Goal: Task Accomplishment & Management: Use online tool/utility

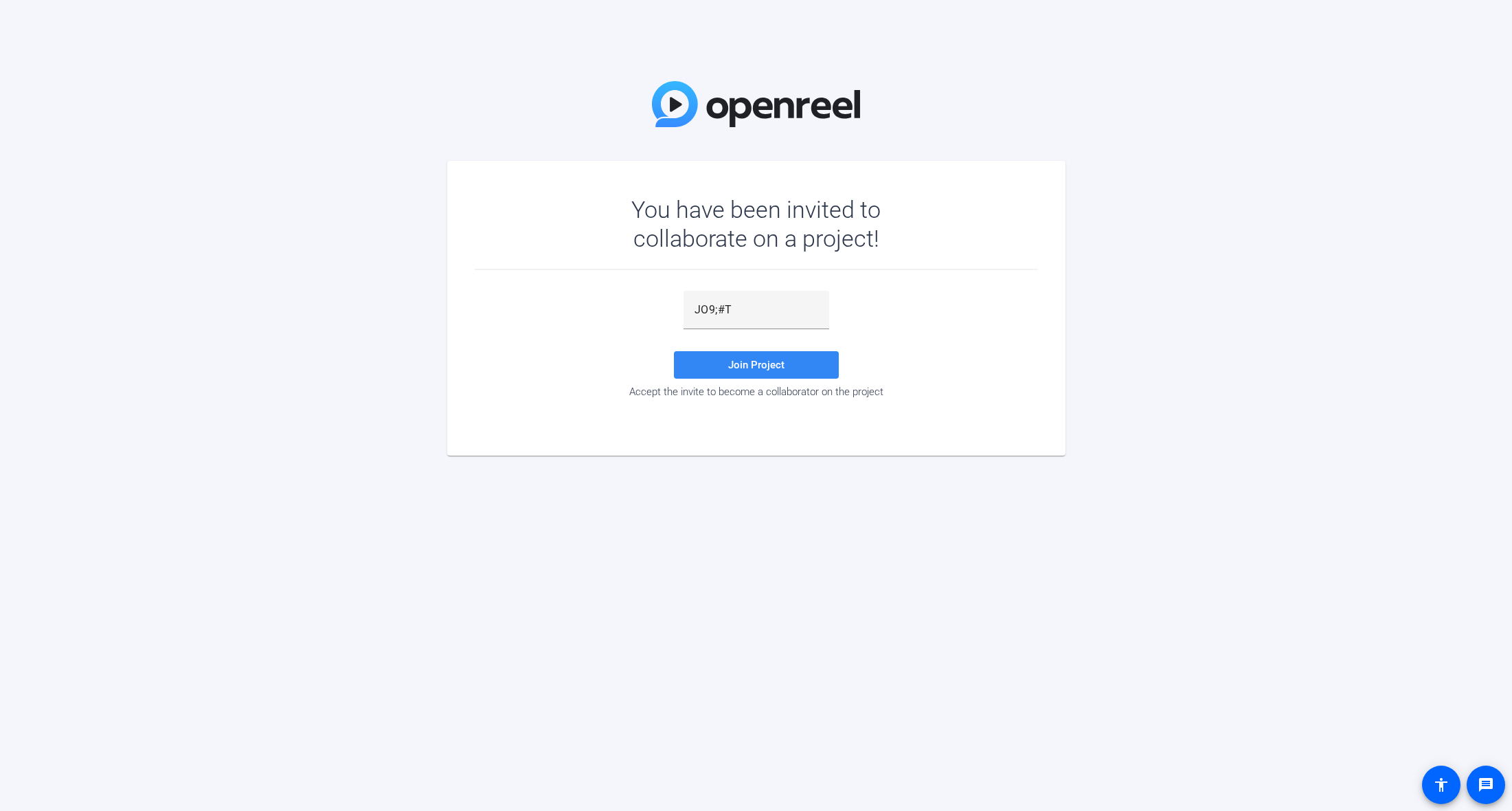
click at [808, 362] on span at bounding box center [757, 365] width 165 height 33
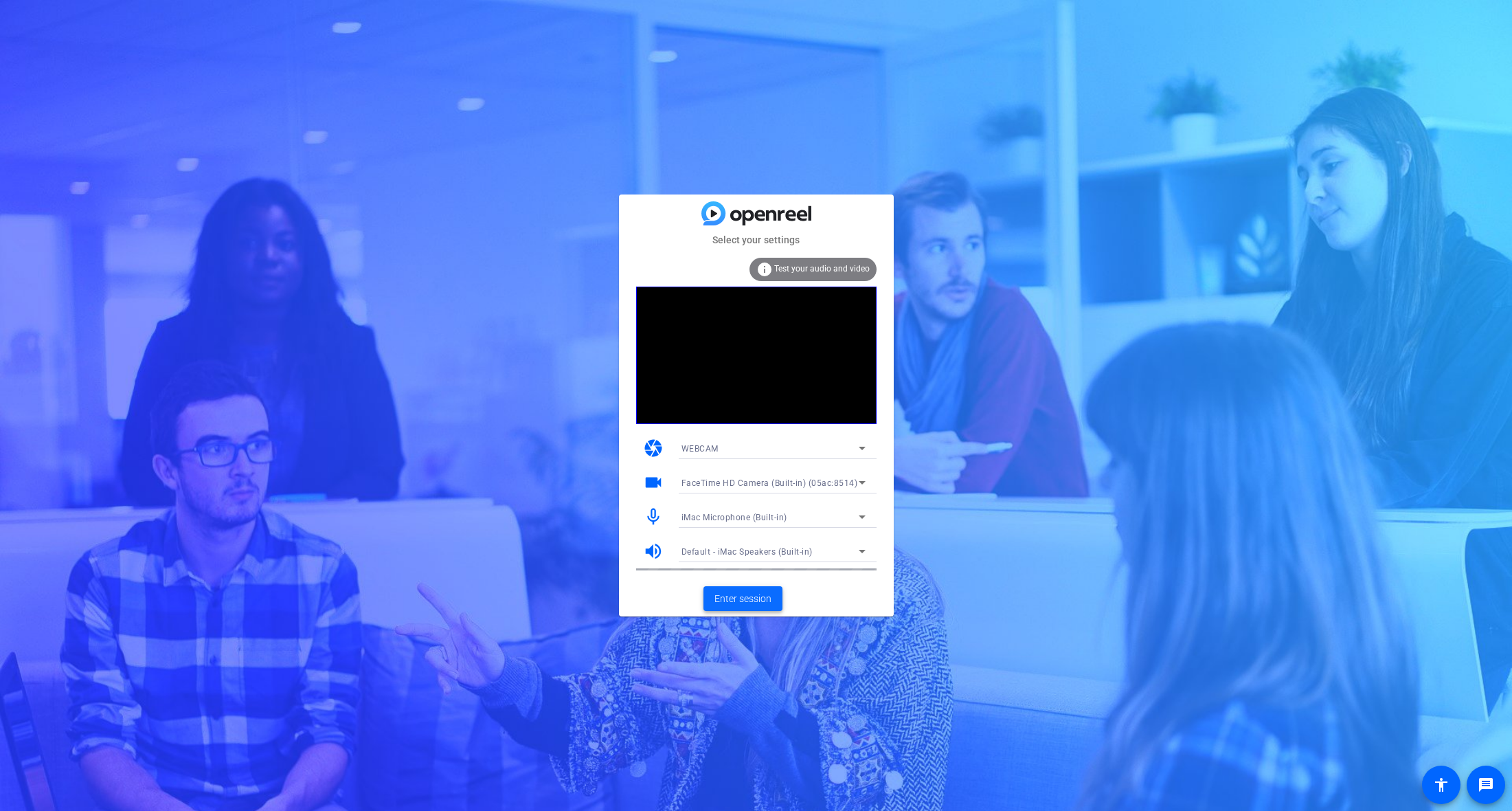
click at [744, 601] on span "Enter session" at bounding box center [743, 599] width 57 height 14
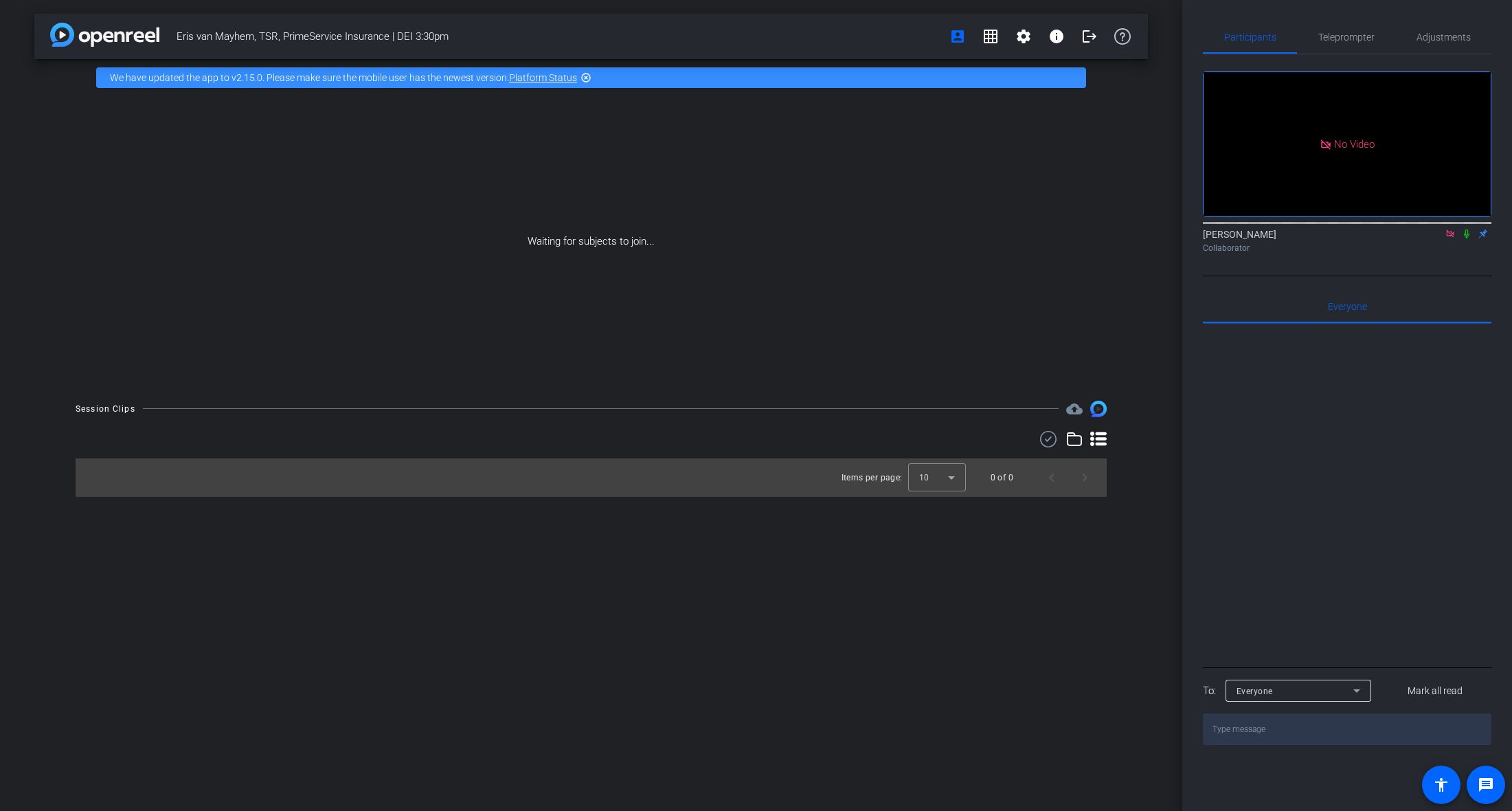
click at [1471, 238] on icon at bounding box center [1466, 233] width 11 height 10
click at [1410, 449] on div at bounding box center [1347, 494] width 288 height 340
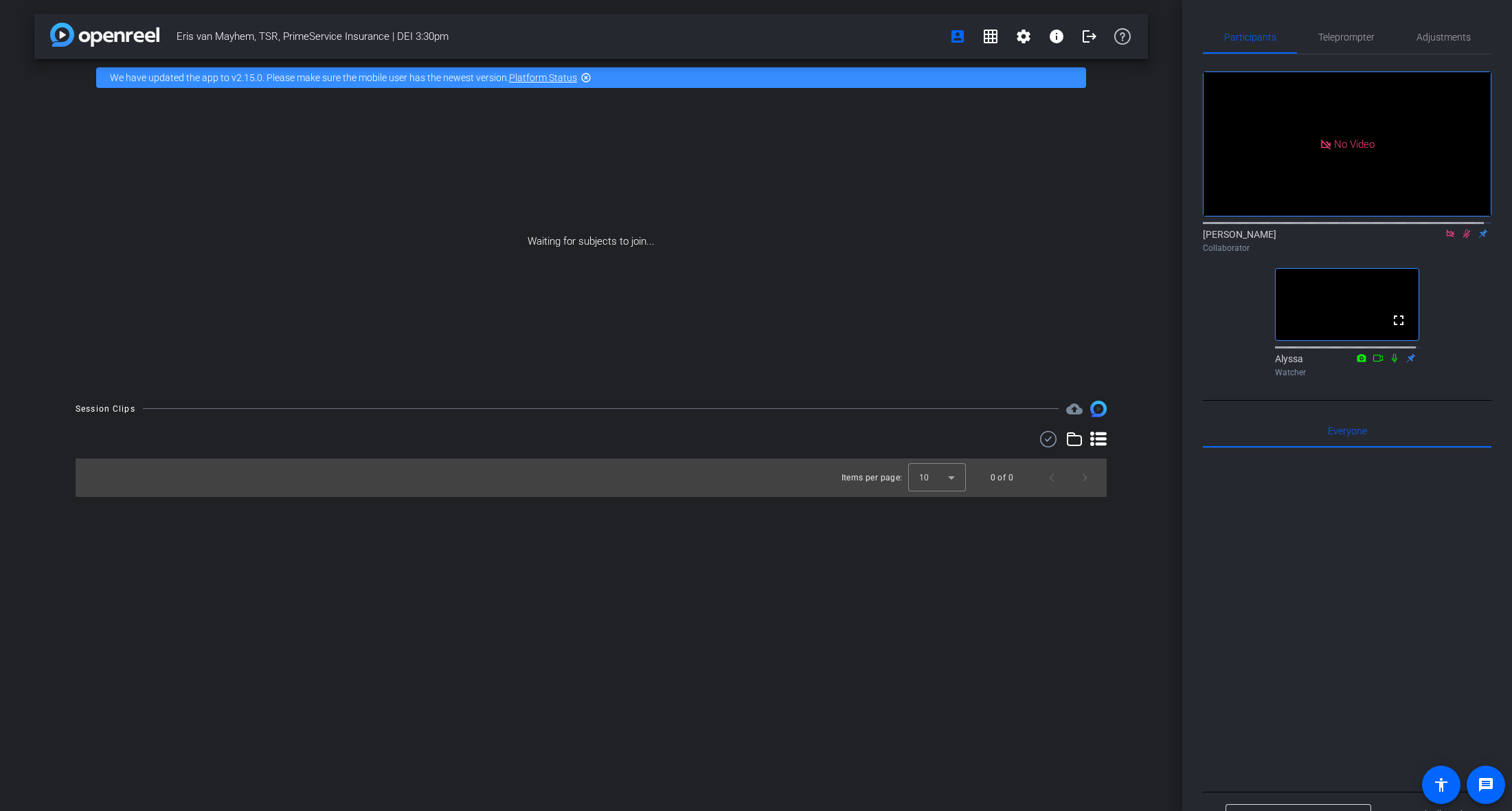
click at [1462, 238] on icon at bounding box center [1466, 233] width 11 height 10
click at [1467, 325] on div "No Video [PERSON_NAME] Collaborator fullscreen Alyssa Watcher" at bounding box center [1347, 219] width 288 height 329
click at [1404, 336] on span at bounding box center [1399, 320] width 33 height 33
click at [1381, 498] on div at bounding box center [1347, 618] width 288 height 340
click at [1423, 354] on div "No Video [PERSON_NAME] Collaborator fullscreen Alyssa Watcher" at bounding box center [1347, 219] width 288 height 329
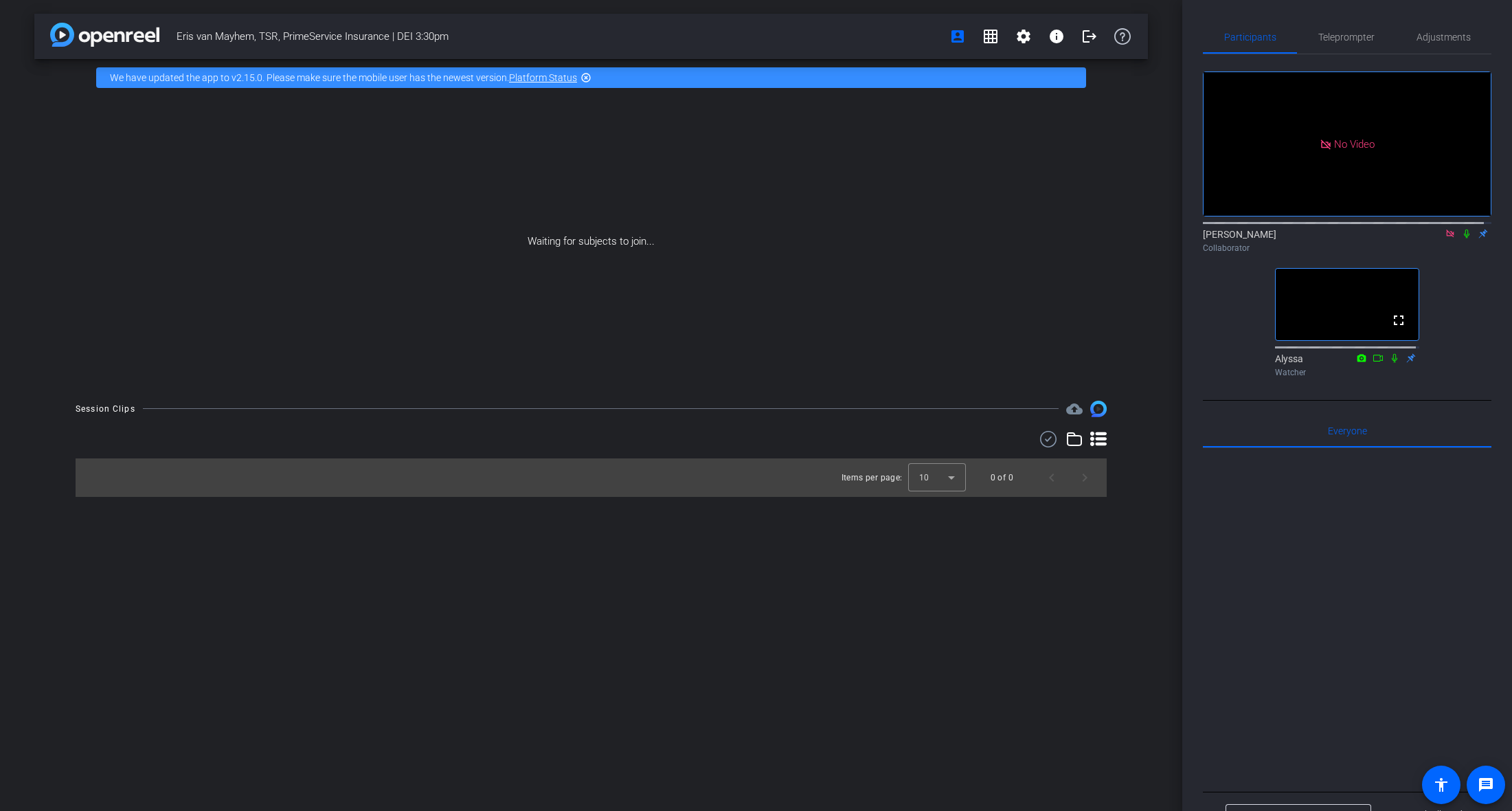
click at [1372, 559] on div at bounding box center [1347, 618] width 288 height 340
click at [595, 601] on div "Eris van Mayhem, TSR, PrimeService Insurance | DEI 3:30pm account_box grid_on s…" at bounding box center [591, 406] width 1183 height 811
click at [776, 669] on div "Eris van Mayhem, TSR, PrimeService Insurance | DEI 3:30pm account_box grid_on s…" at bounding box center [591, 406] width 1183 height 811
click at [635, 737] on div "Eris van Mayhem, TSR, PrimeService Insurance | DEI 3:30pm account_box grid_on s…" at bounding box center [591, 406] width 1183 height 811
click at [769, 731] on div "Eris van Mayhem, TSR, PrimeService Insurance | DEI 3:30pm account_box grid_on s…" at bounding box center [591, 406] width 1183 height 811
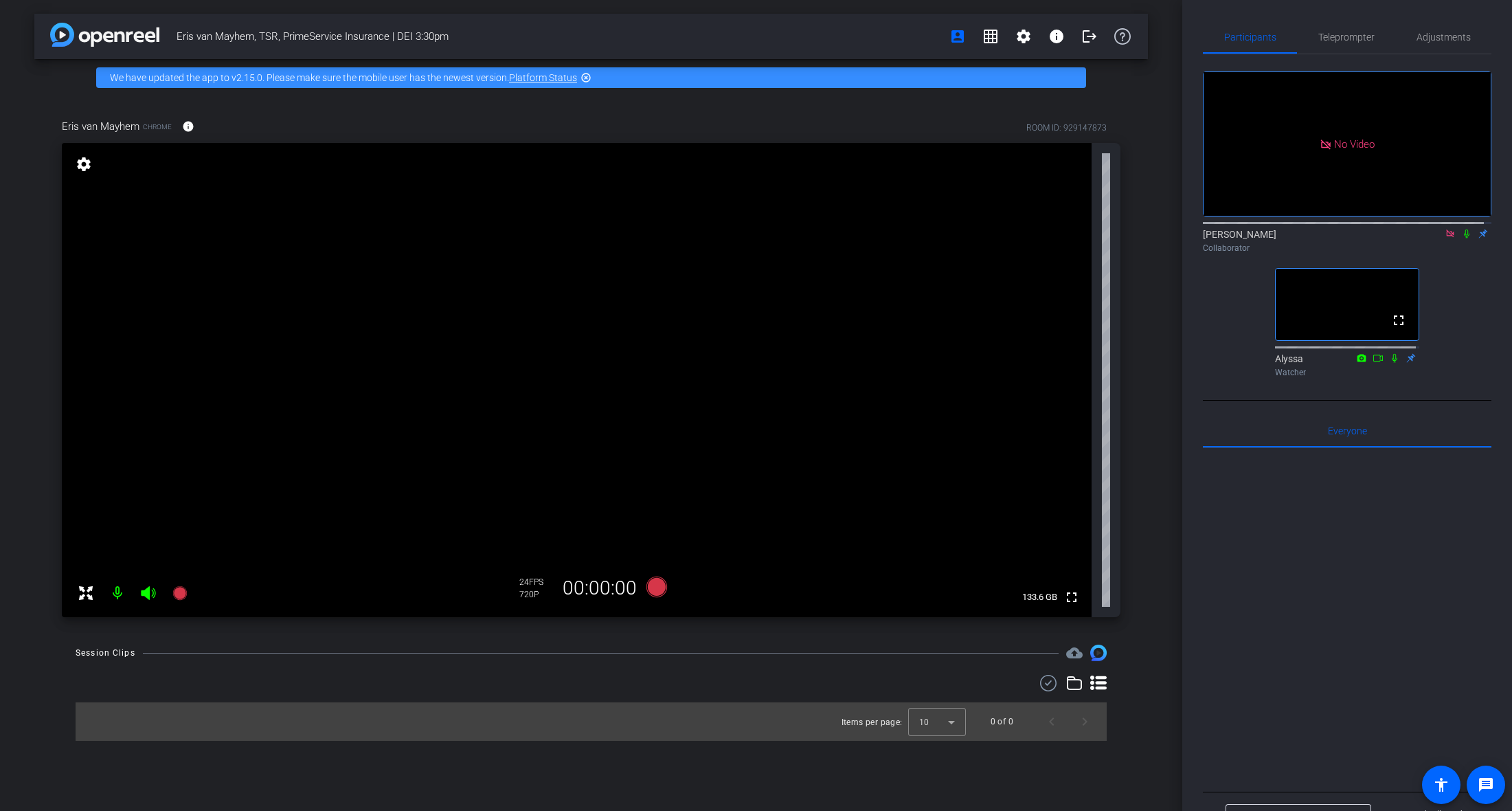
click at [598, 776] on div "Eris van Mayhem, TSR, PrimeService Insurance | DEI 3:30pm account_box grid_on s…" at bounding box center [591, 406] width 1183 height 811
click at [1461, 238] on icon at bounding box center [1466, 233] width 11 height 10
click at [1464, 238] on icon at bounding box center [1468, 233] width 8 height 9
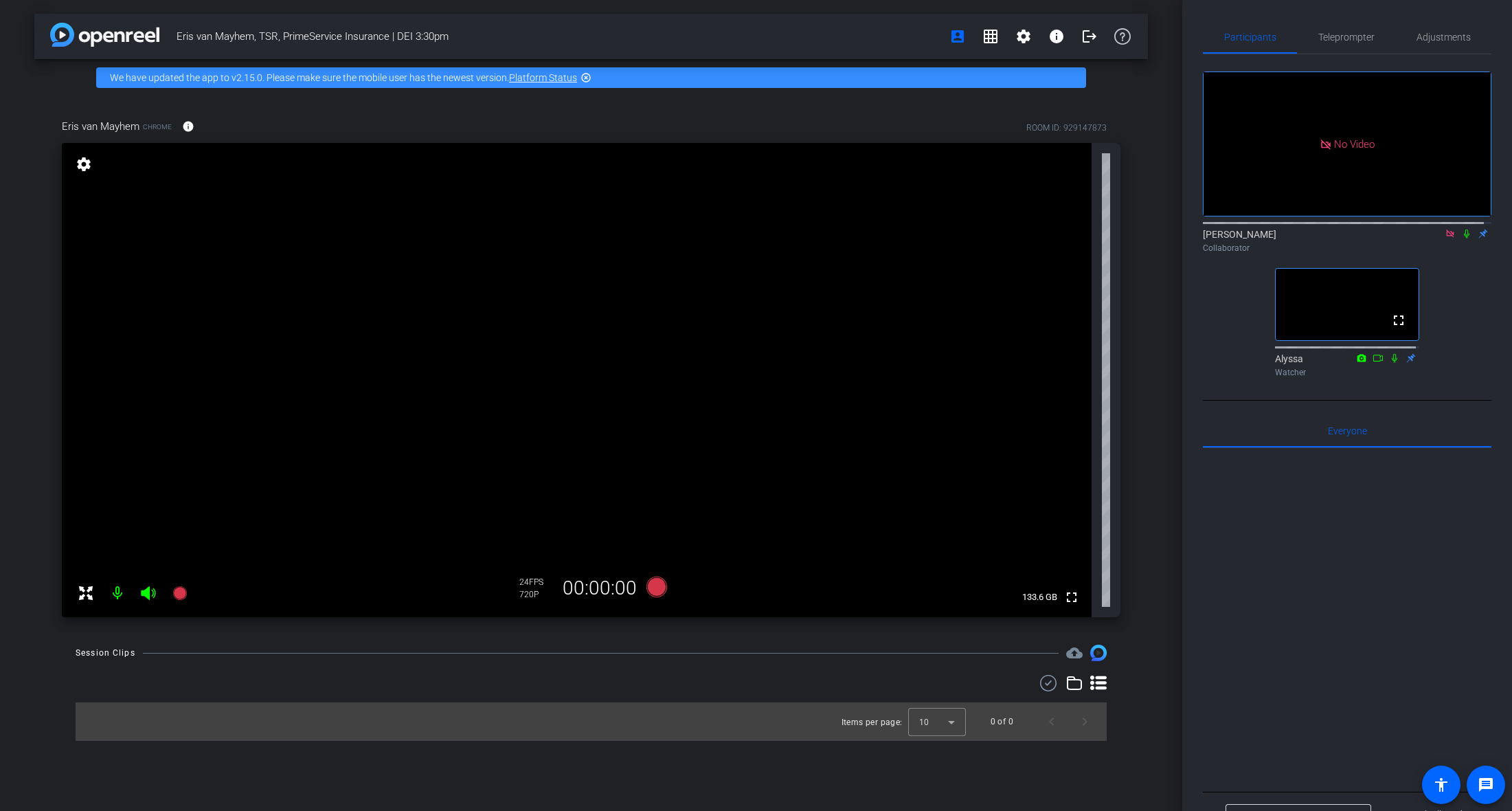
click at [1455, 293] on div "No Video [PERSON_NAME] Collaborator fullscreen Alyssa Watcher" at bounding box center [1347, 219] width 288 height 329
click at [1346, 547] on div at bounding box center [1347, 618] width 288 height 340
click at [836, 667] on div "Session Clips cloud_upload Items per page: 10 0 of 0" at bounding box center [591, 693] width 1113 height 96
click at [1183, 636] on div "Participants Teleprompter Adjustments No Video [PERSON_NAME] Collaborator fulls…" at bounding box center [1347, 406] width 329 height 811
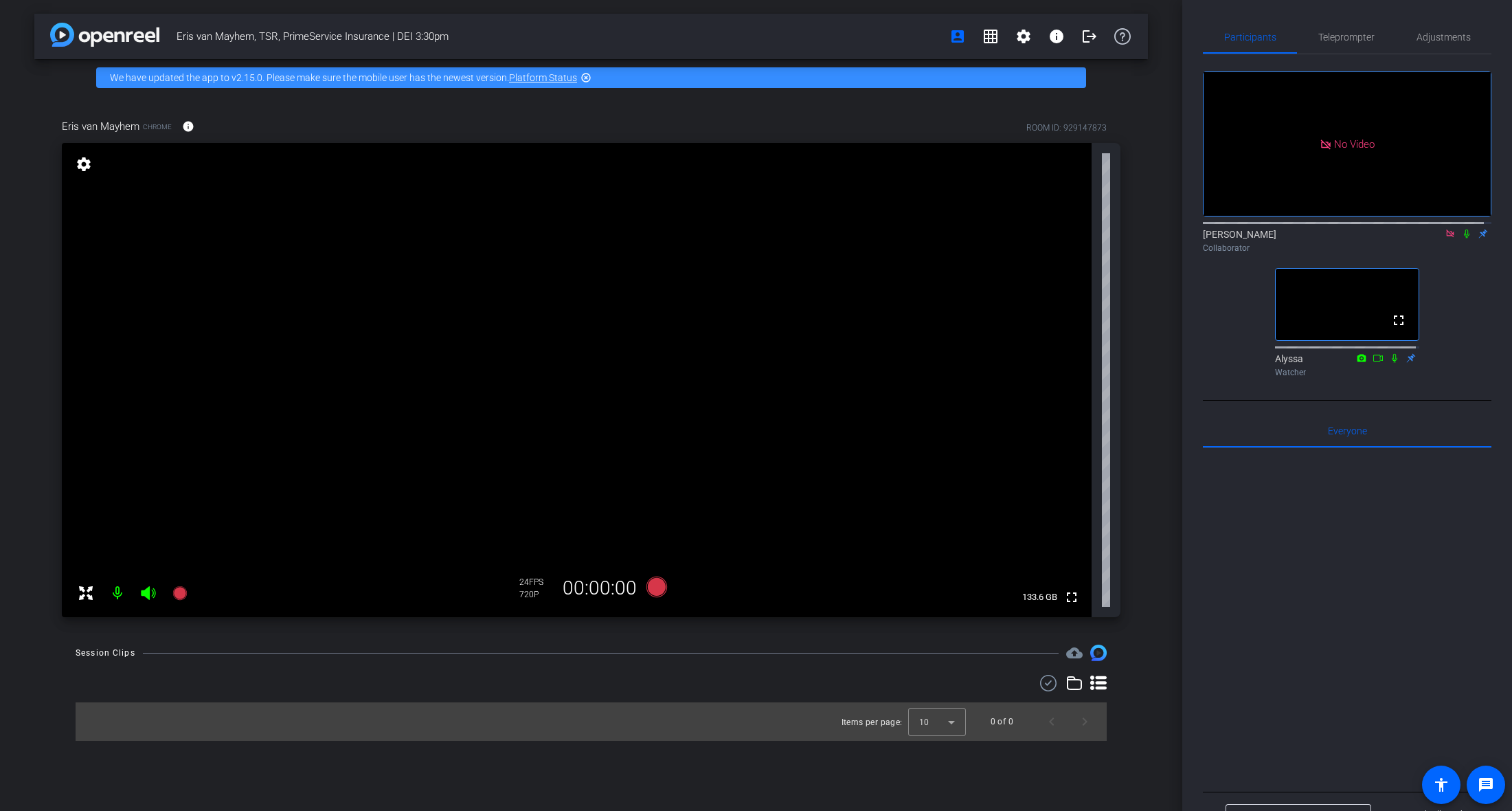
click at [1162, 631] on div "Eris van Mayhem, TSR, PrimeService Insurance | DEI 3:30pm account_box grid_on s…" at bounding box center [591, 406] width 1183 height 811
click at [1129, 631] on div "Eris van Mayhem, TSR, PrimeService Insurance | DEI 3:30pm account_box grid_on s…" at bounding box center [591, 406] width 1183 height 811
click at [655, 589] on icon at bounding box center [655, 586] width 20 height 20
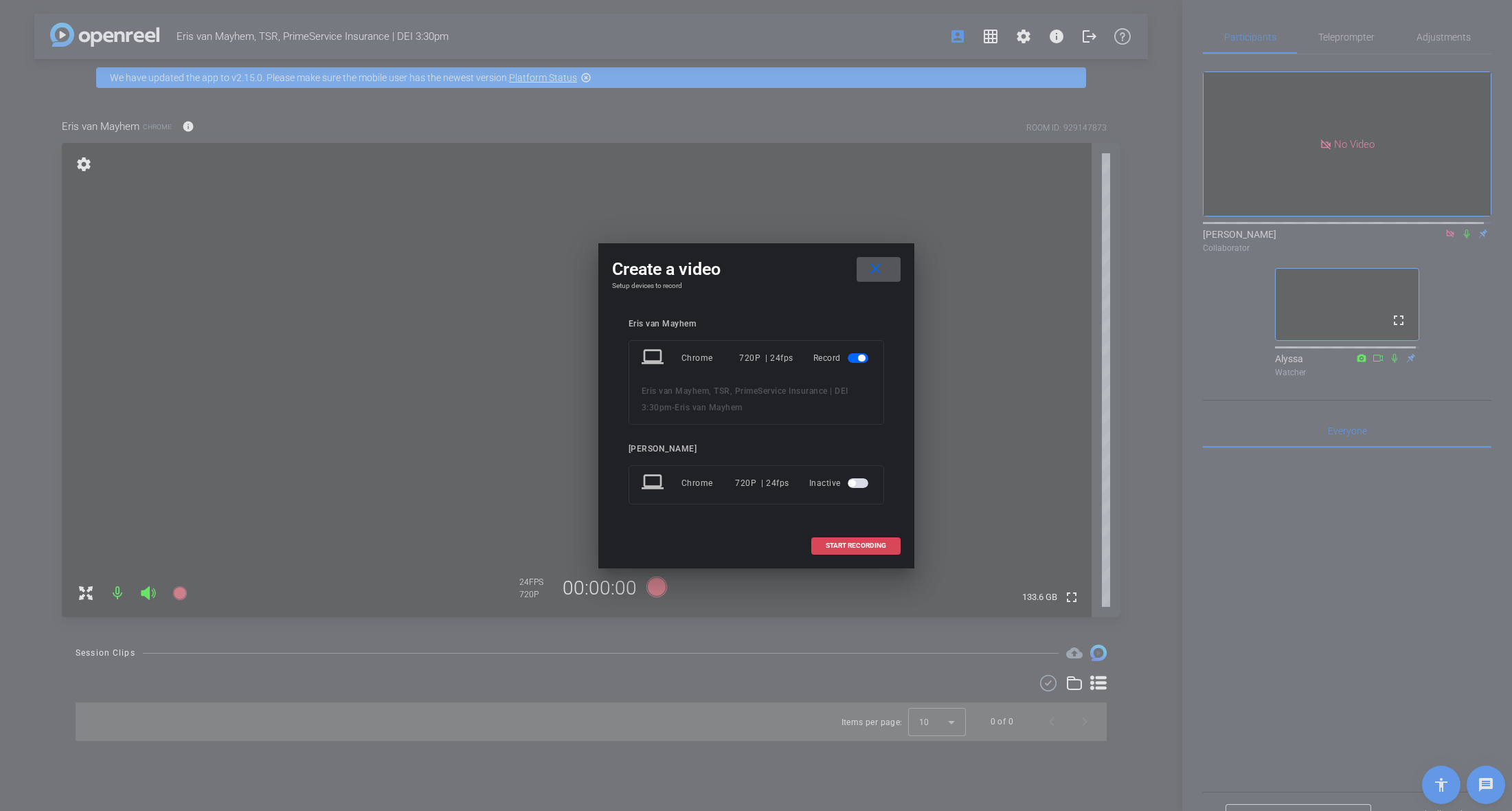
click at [870, 549] on span "START RECORDING" at bounding box center [856, 545] width 61 height 7
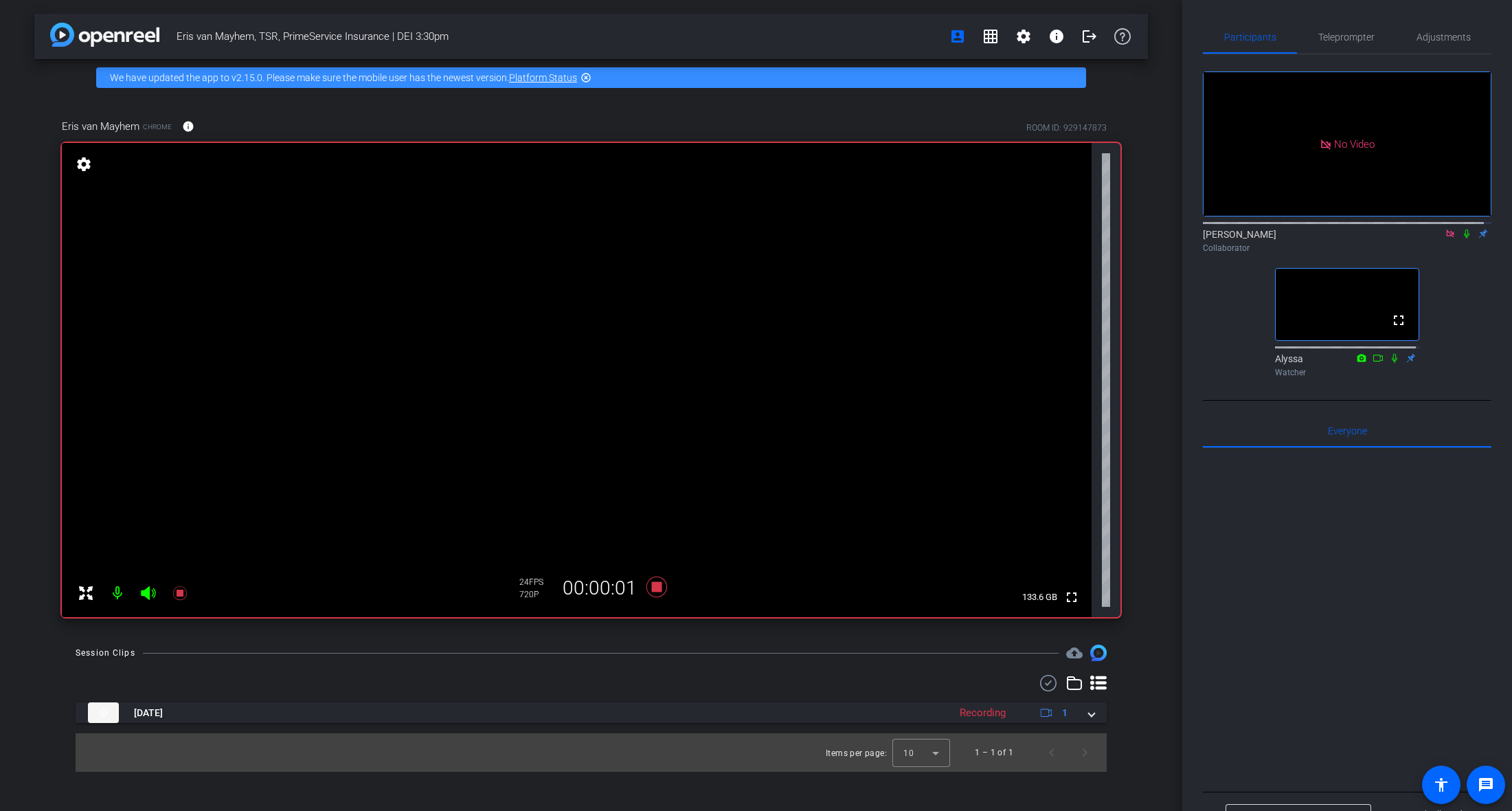
click at [1462, 238] on icon at bounding box center [1466, 233] width 11 height 10
click at [1465, 307] on div "No Video [PERSON_NAME] Collaborator fullscreen Alyssa Watcher" at bounding box center [1347, 219] width 288 height 329
click at [1459, 240] on mat-icon at bounding box center [1467, 233] width 16 height 12
click at [1454, 301] on div "No Video [PERSON_NAME] Collaborator fullscreen Alyssa Watcher" at bounding box center [1347, 219] width 288 height 329
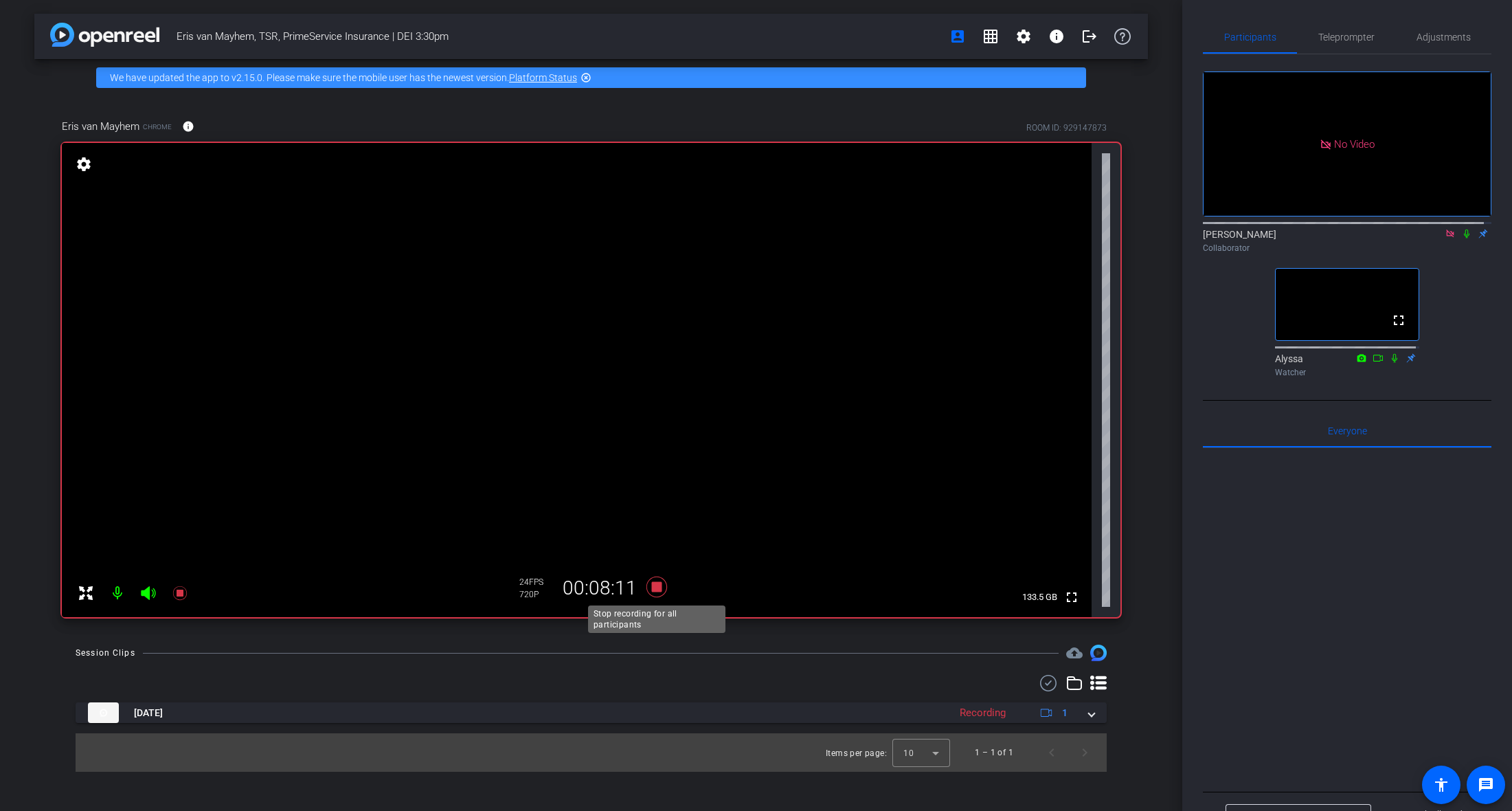
click at [665, 593] on icon at bounding box center [657, 587] width 33 height 25
click at [861, 679] on div at bounding box center [592, 682] width 1032 height 16
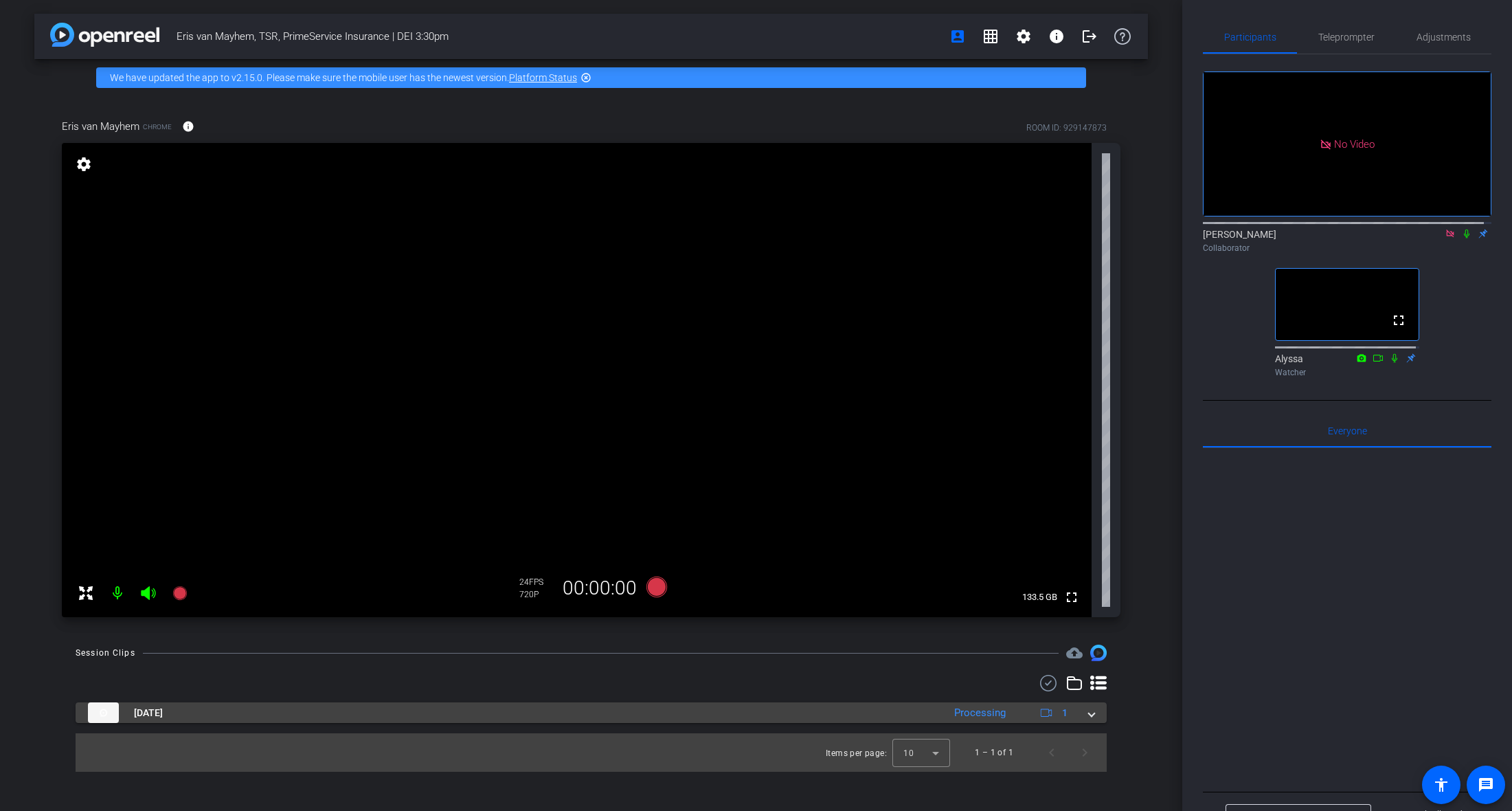
click at [1077, 708] on mat-panel-description "Processing 1" at bounding box center [1012, 712] width 131 height 20
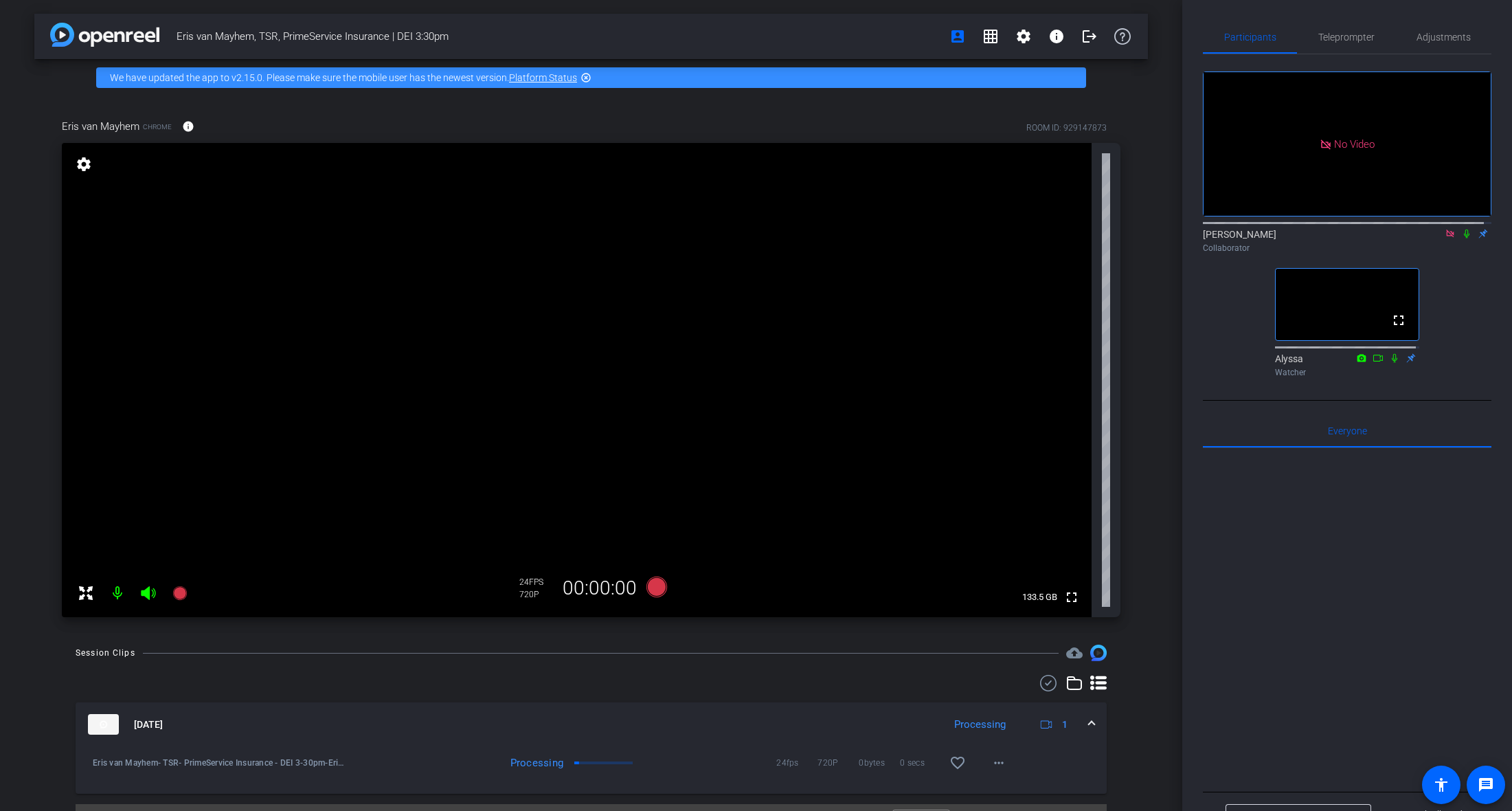
click at [890, 675] on div at bounding box center [592, 682] width 1032 height 16
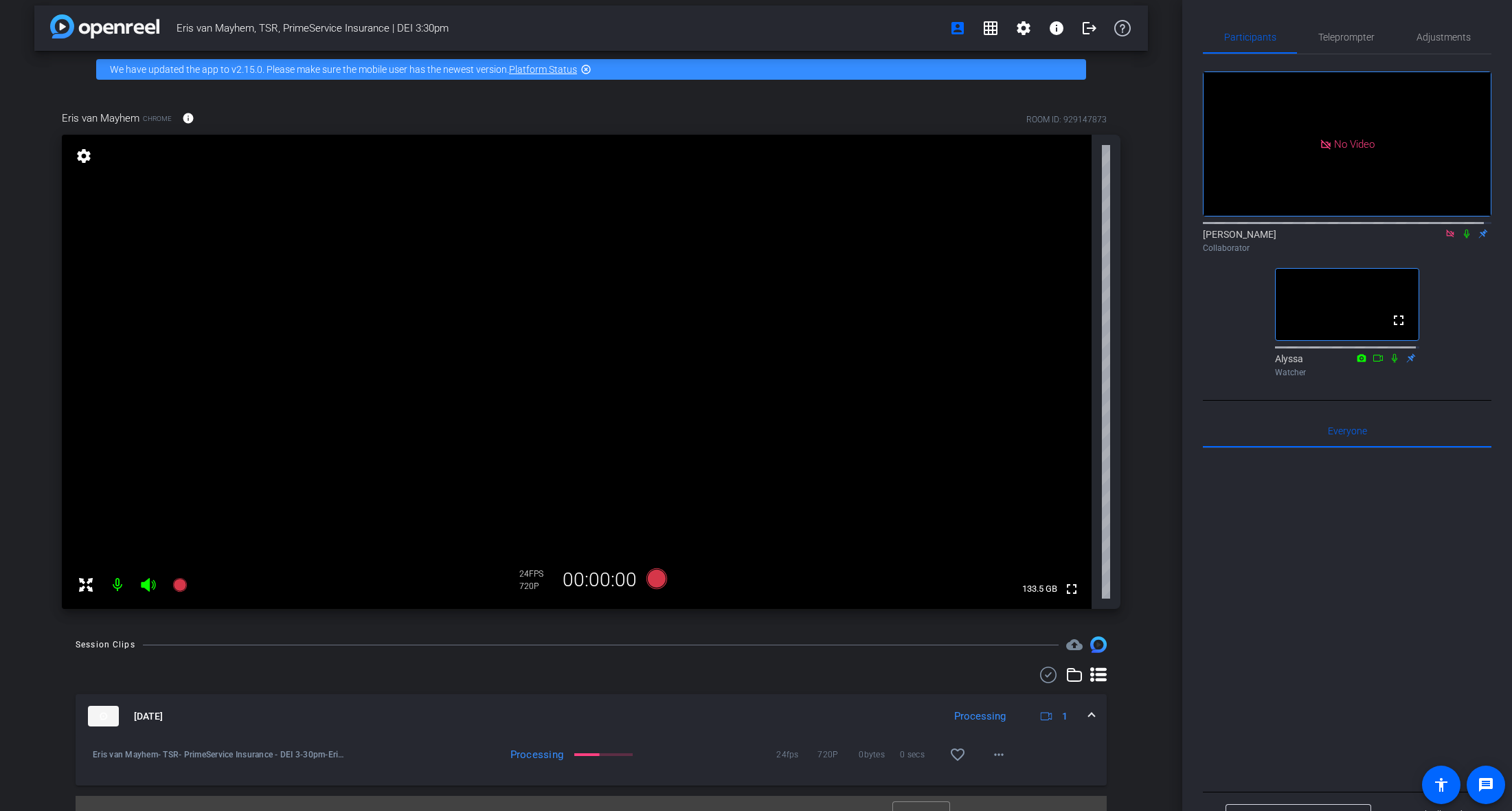
click at [1461, 238] on icon at bounding box center [1466, 233] width 11 height 10
click at [1464, 238] on icon at bounding box center [1468, 233] width 8 height 9
click at [1451, 291] on div "No Video [PERSON_NAME] Collaborator fullscreen Alyssa Watcher" at bounding box center [1347, 219] width 288 height 329
click at [1322, 555] on div at bounding box center [1347, 618] width 288 height 340
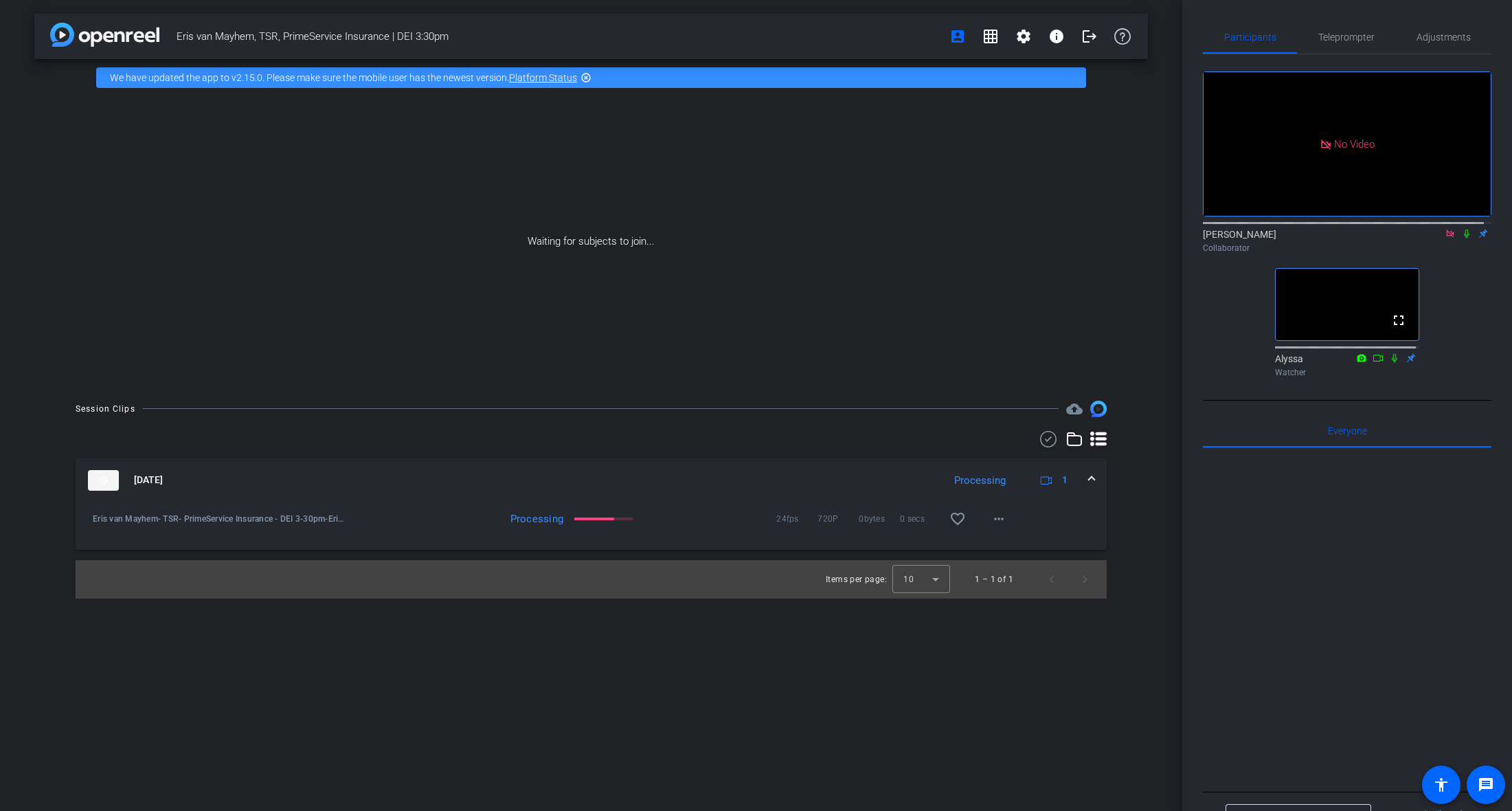
scroll to position [0, 0]
click at [1360, 566] on div at bounding box center [1347, 618] width 288 height 340
click at [1464, 238] on icon at bounding box center [1467, 233] width 6 height 9
click at [1456, 318] on div "No Video [PERSON_NAME] Collaborator fullscreen Alyssa Watcher" at bounding box center [1347, 219] width 288 height 329
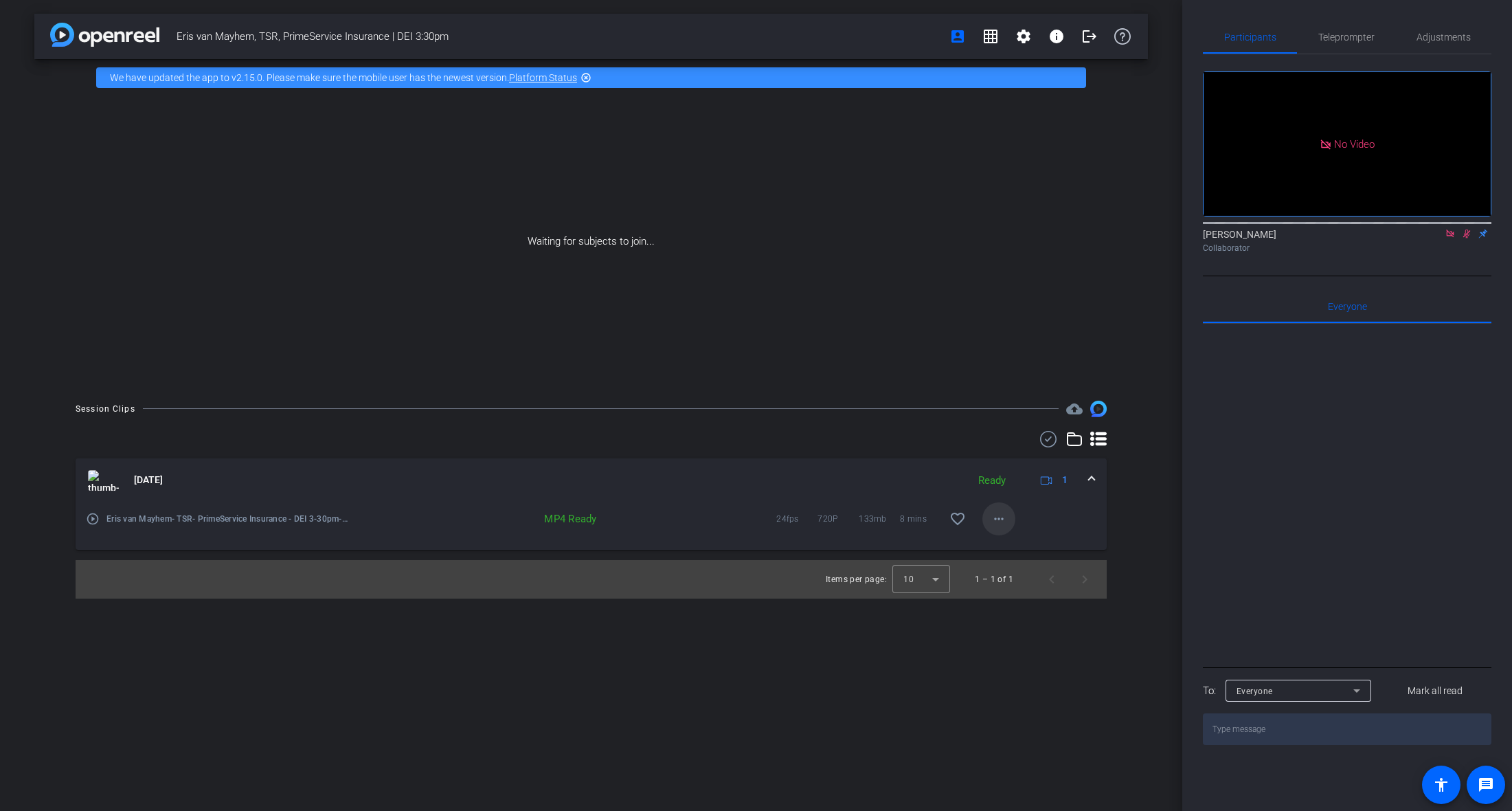
click at [1007, 518] on mat-icon "more_horiz" at bounding box center [998, 518] width 16 height 16
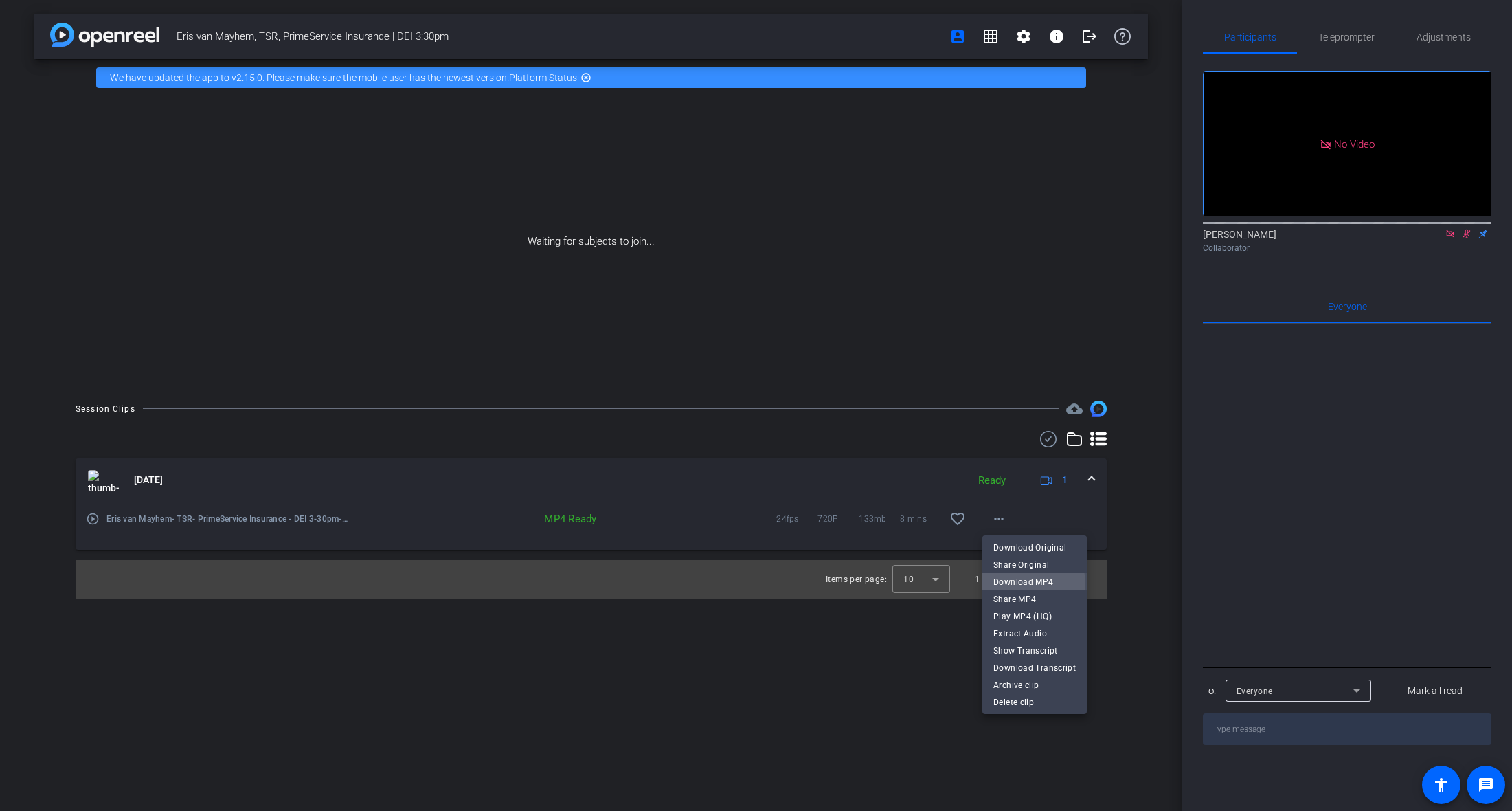
click at [1010, 585] on span "Download MP4" at bounding box center [1035, 581] width 83 height 16
